Goal: Task Accomplishment & Management: Use online tool/utility

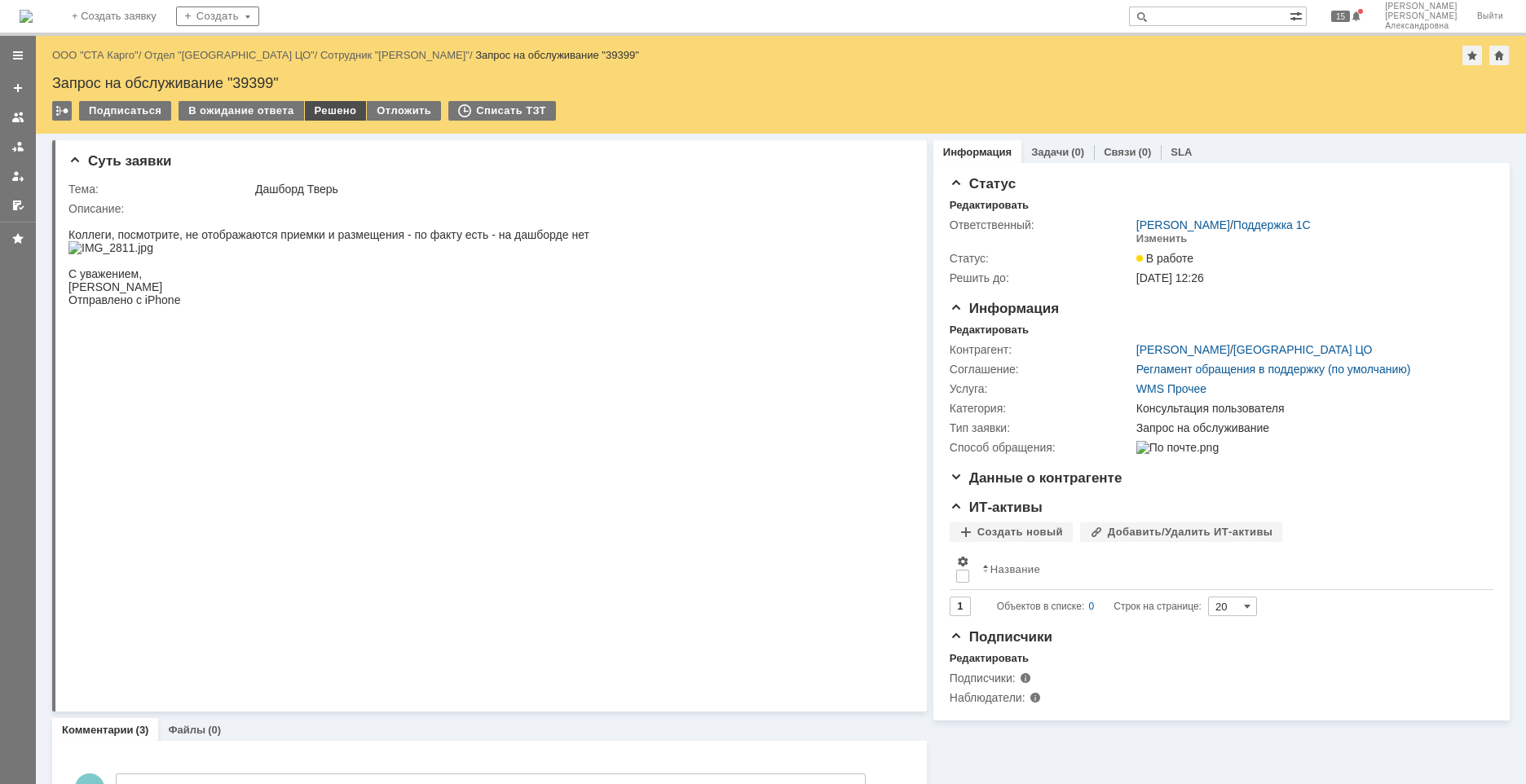
click at [332, 116] on div "Решено" at bounding box center [336, 111] width 62 height 20
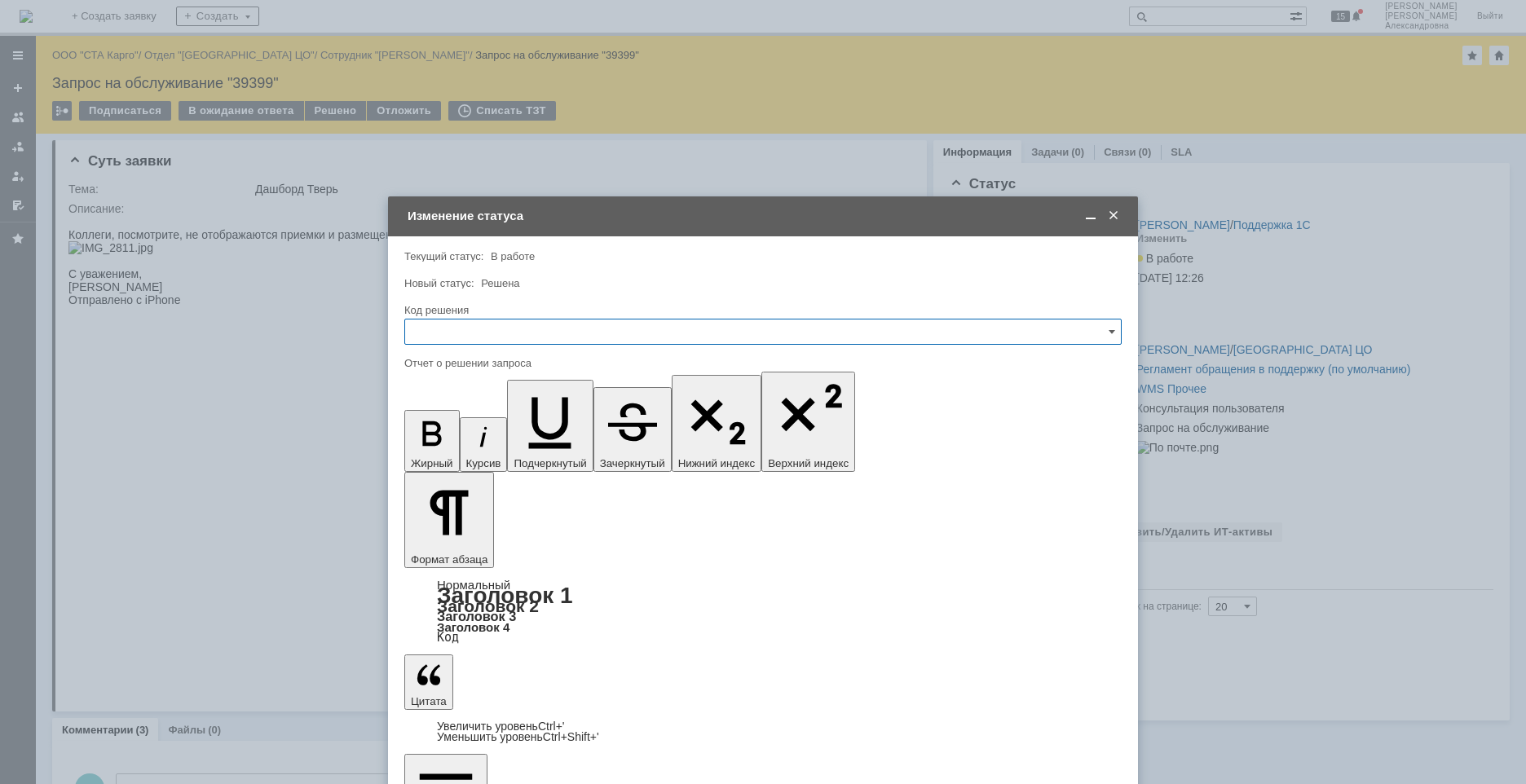
click at [477, 328] on input "text" at bounding box center [763, 332] width 717 height 26
click at [427, 547] on span "Решено" at bounding box center [763, 550] width 696 height 13
type input "Решено"
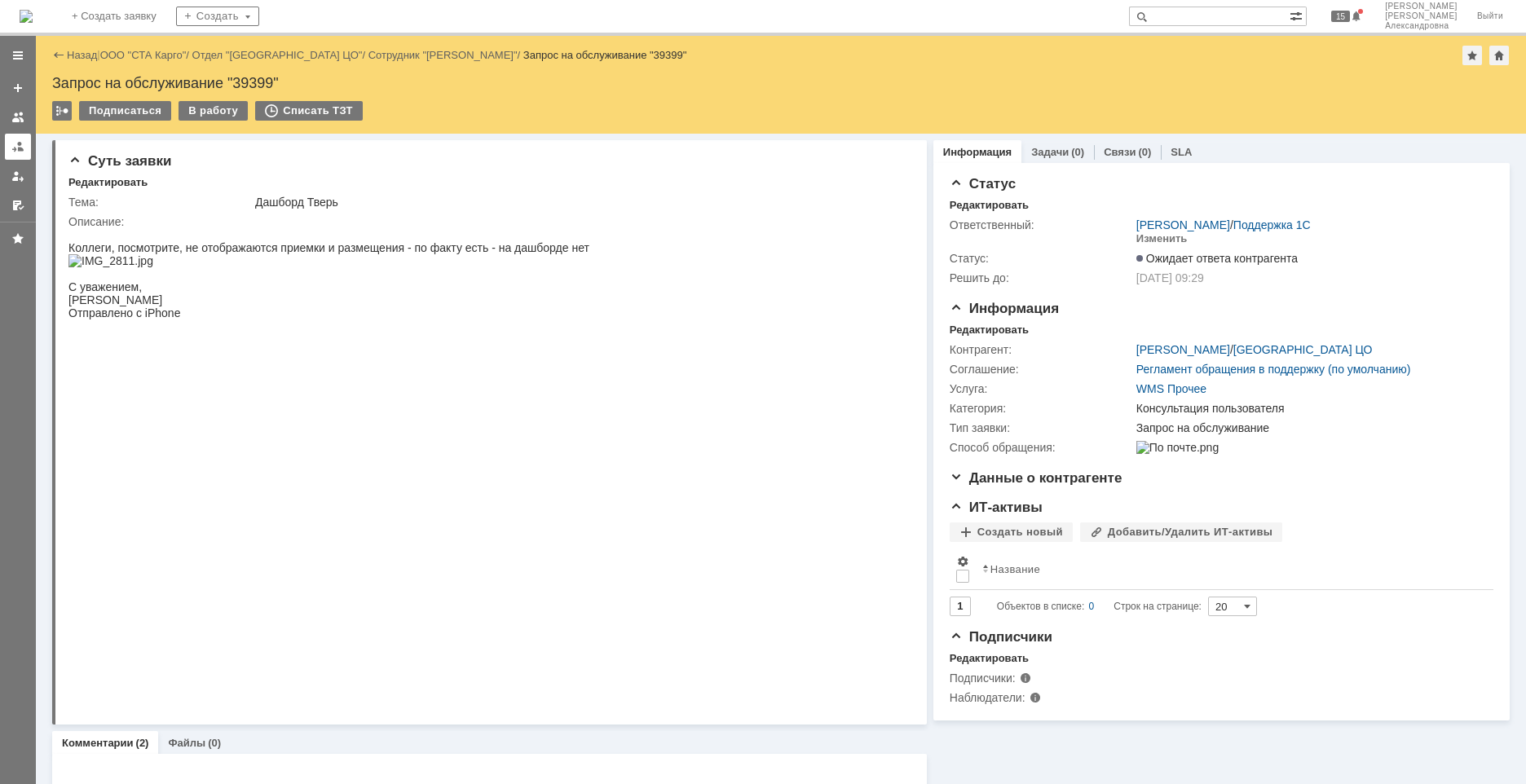
click at [27, 149] on link at bounding box center [17, 146] width 26 height 26
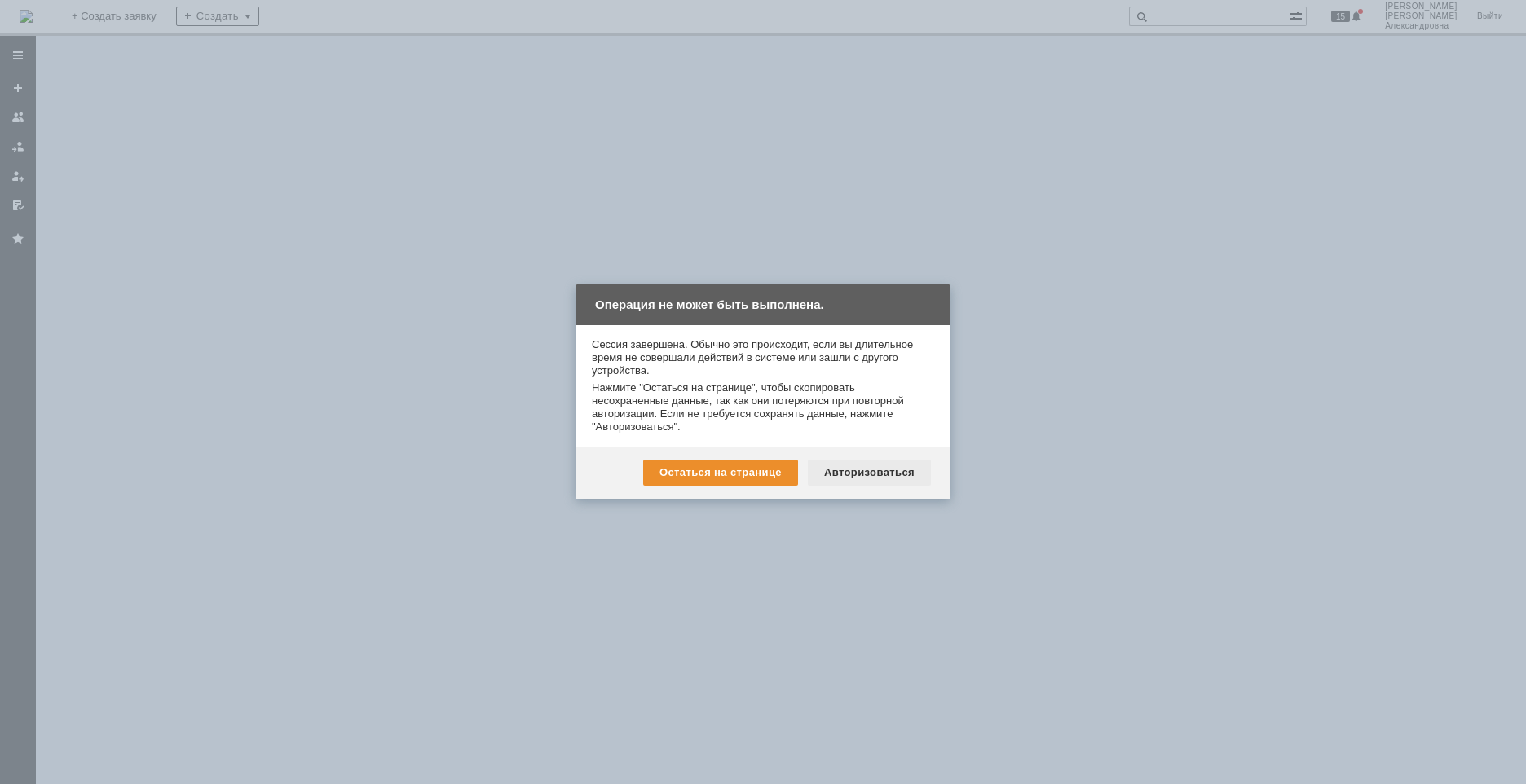
click at [854, 472] on div "Авторизоваться" at bounding box center [869, 472] width 123 height 26
